Goal: Contribute content

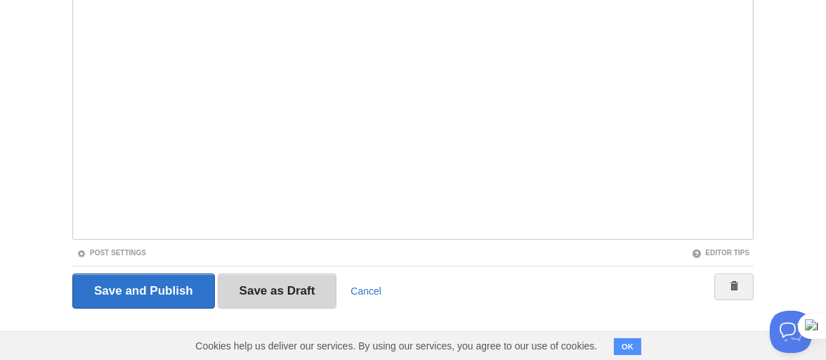
click at [291, 277] on input "Save as Draft" at bounding box center [277, 290] width 119 height 35
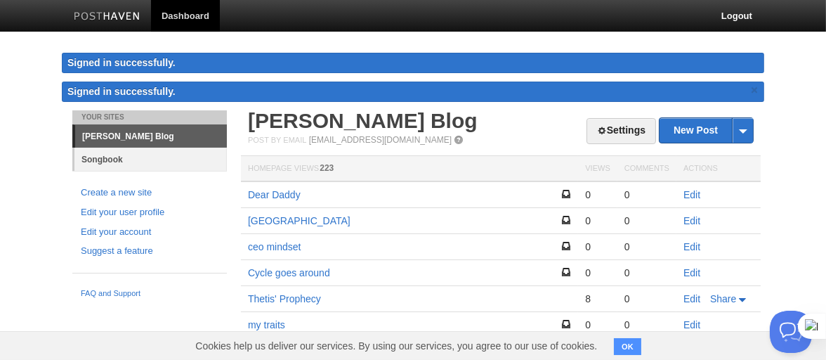
click at [148, 153] on link "Songbook" at bounding box center [150, 159] width 153 height 23
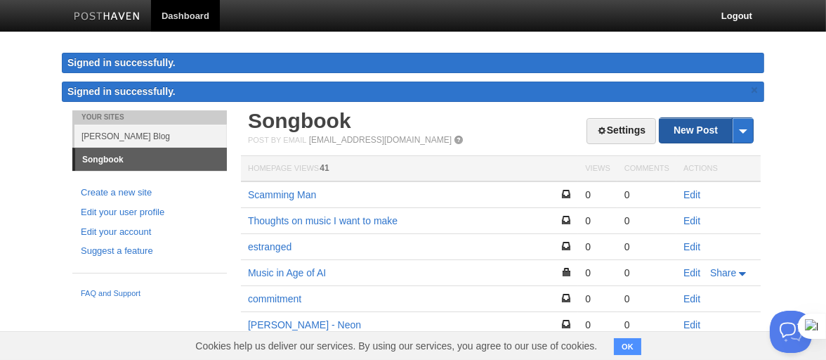
click at [706, 129] on link "New Post" at bounding box center [706, 130] width 93 height 25
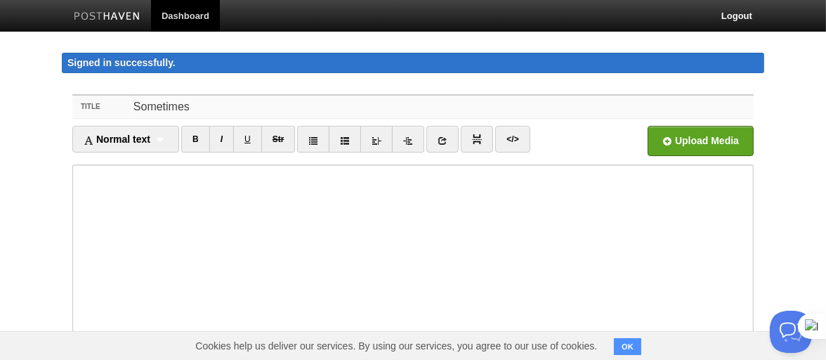
type input "Sometimes"
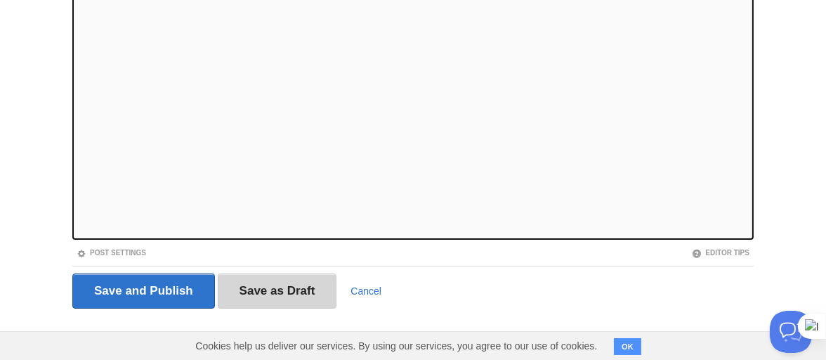
click at [292, 286] on input "Save as Draft" at bounding box center [277, 290] width 119 height 35
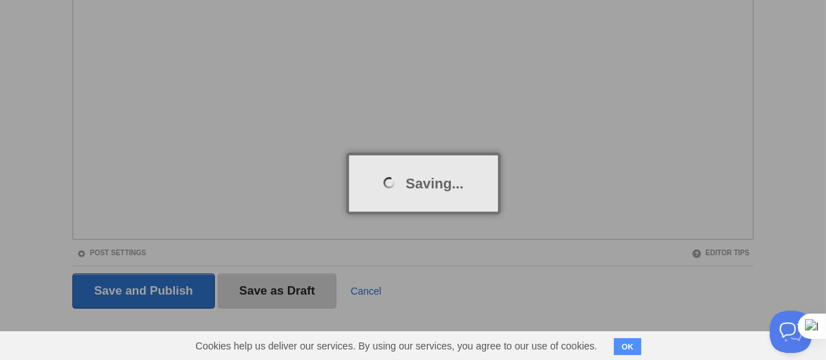
scroll to position [81, 0]
